Goal: Find specific page/section: Find specific page/section

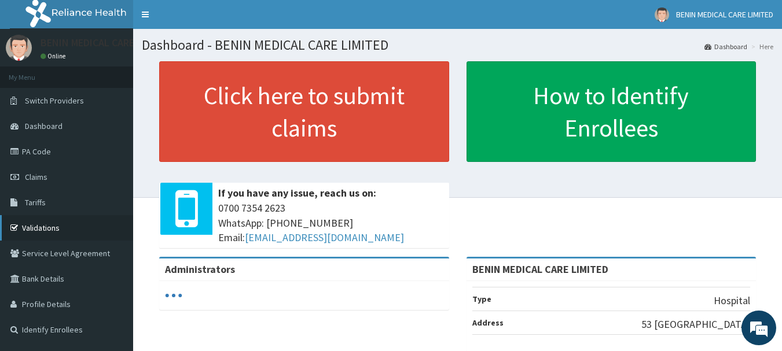
click at [51, 228] on link "Validations" at bounding box center [66, 227] width 133 height 25
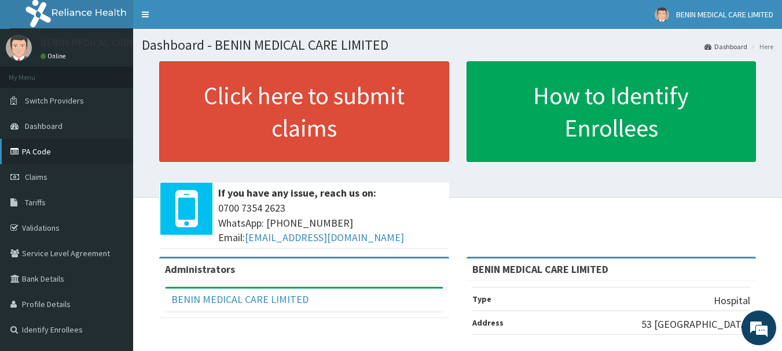
click at [59, 153] on link "PA Code" at bounding box center [66, 151] width 133 height 25
